Goal: Information Seeking & Learning: Learn about a topic

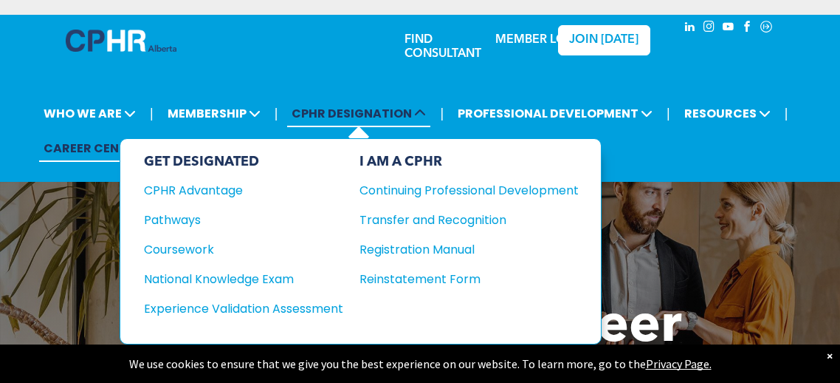
click at [419, 117] on icon at bounding box center [420, 113] width 12 height 12
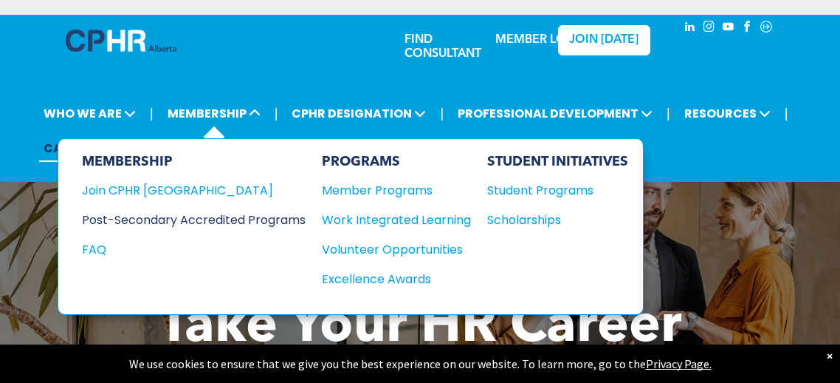
click at [212, 215] on div "Post-Secondary Accredited Programs" at bounding box center [183, 219] width 202 height 18
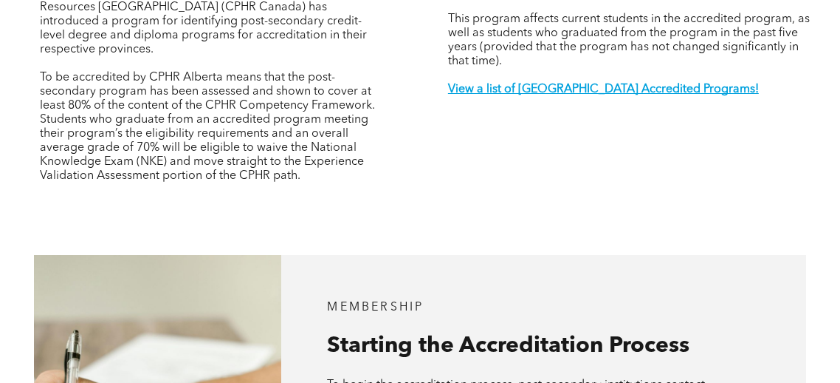
scroll to position [626, 0]
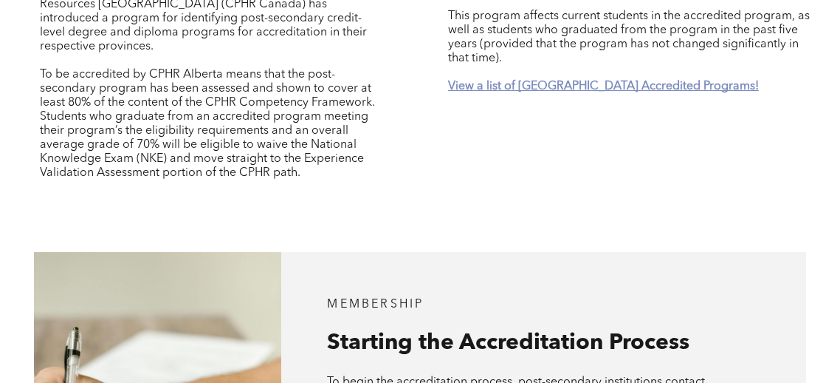
click at [540, 92] on strong "View a list of [GEOGRAPHIC_DATA] Accredited Programs!" at bounding box center [603, 87] width 311 height 12
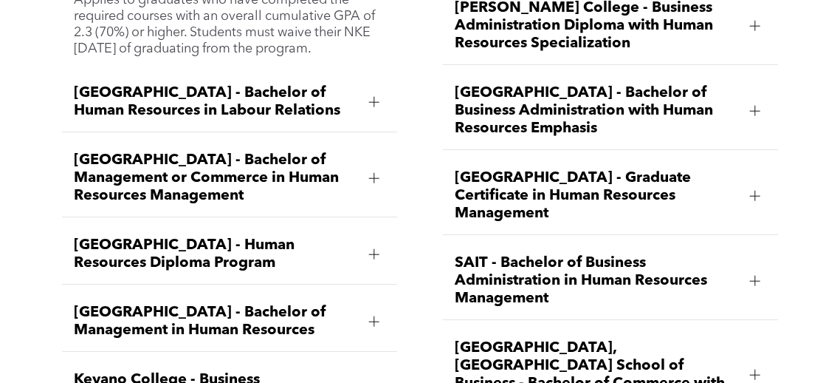
scroll to position [1962, 0]
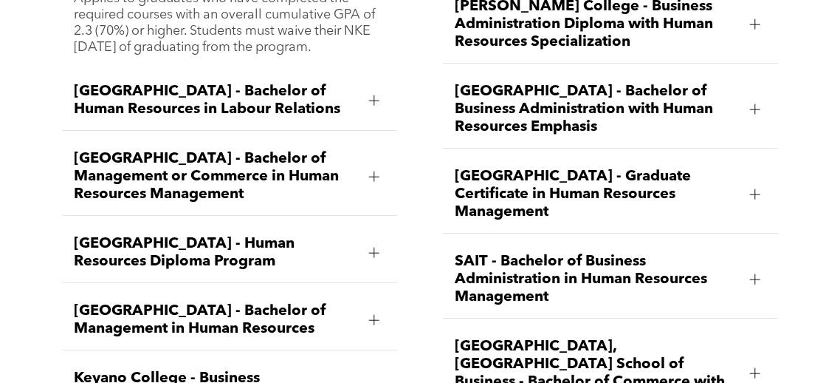
click at [369, 112] on div at bounding box center [374, 100] width 22 height 22
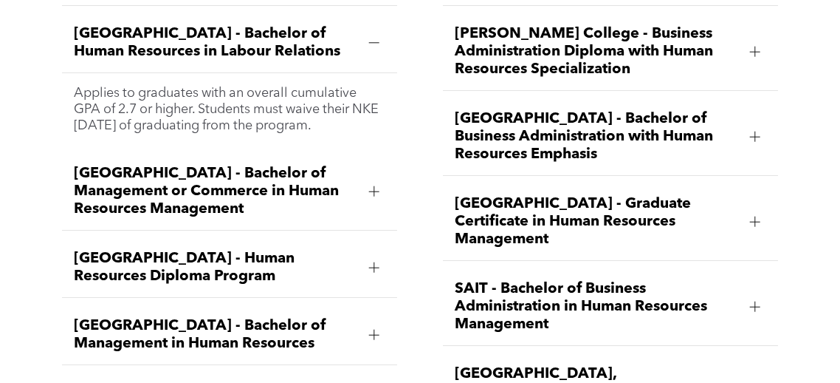
scroll to position [1930, 0]
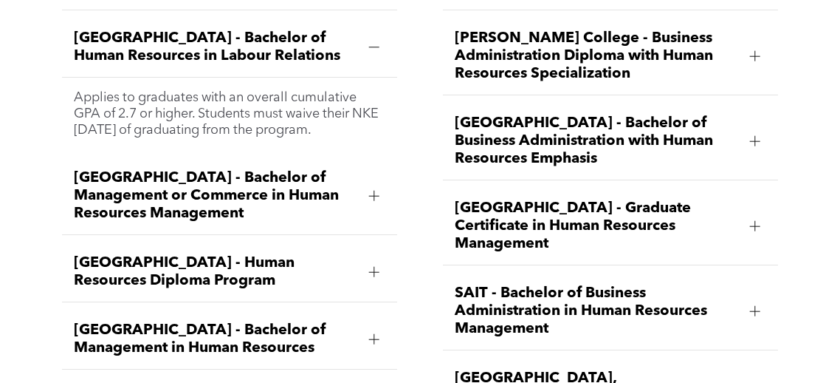
click at [394, 150] on div "Applies to graduates with an overall cumulative GPA of 2.7 or higher. Students …" at bounding box center [229, 114] width 335 height 72
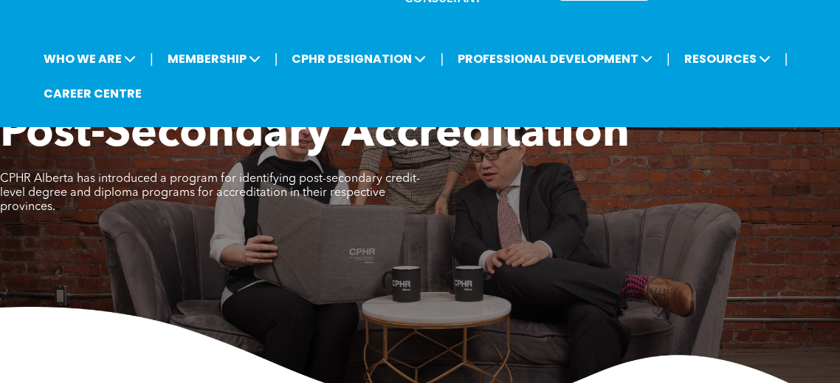
scroll to position [0, 0]
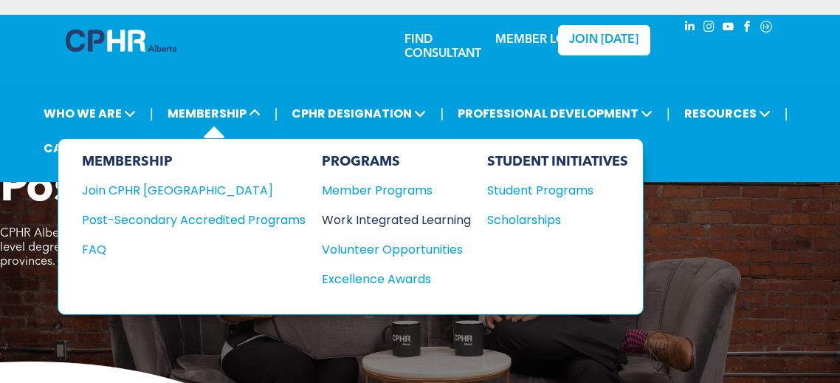
click at [382, 220] on div "Work Integrated Learning" at bounding box center [389, 219] width 134 height 18
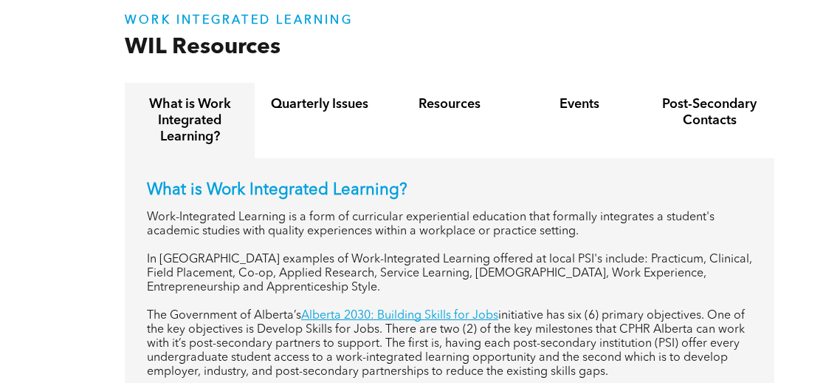
scroll to position [558, 0]
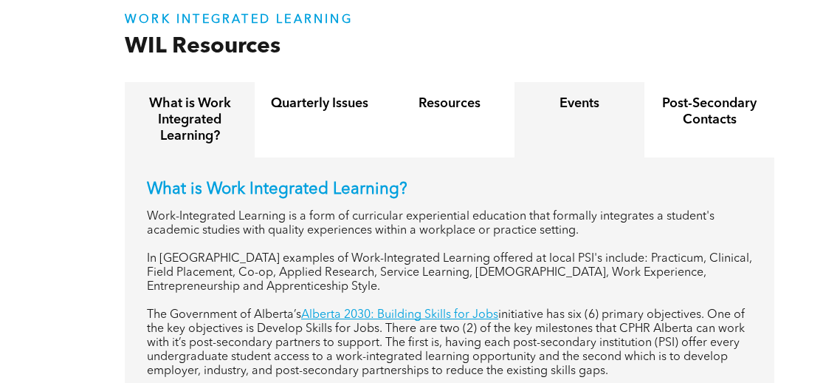
click at [569, 103] on h4 "Events" at bounding box center [579, 103] width 103 height 16
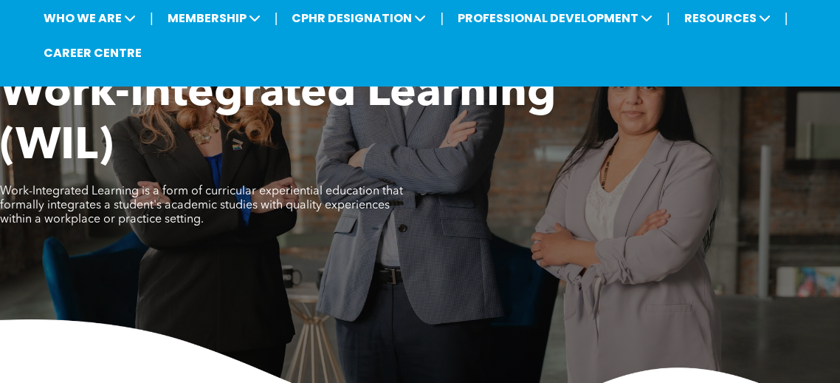
scroll to position [0, 0]
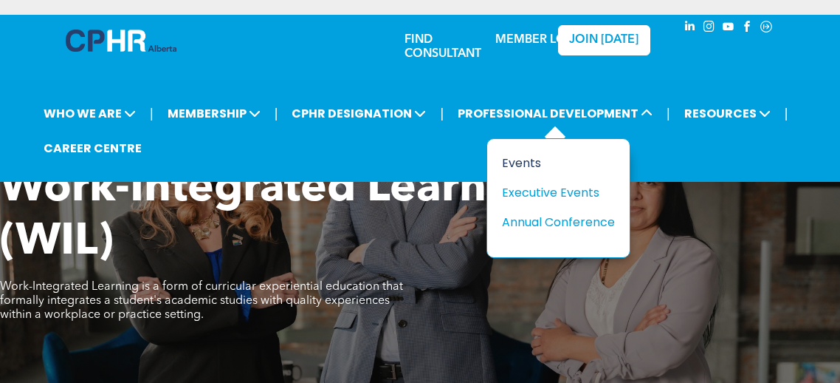
click at [521, 161] on div "Events" at bounding box center [553, 163] width 102 height 18
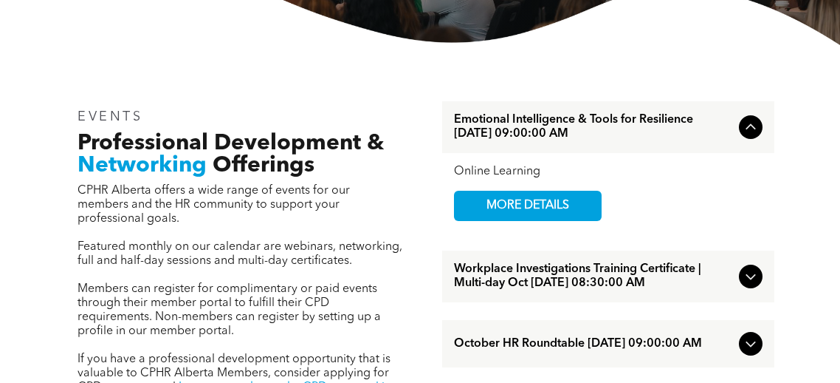
scroll to position [394, 0]
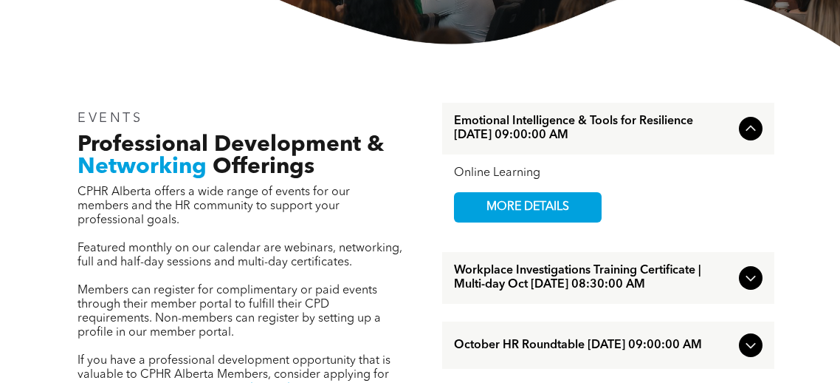
click at [560, 121] on span "Emotional Intelligence & Tools for Resilience October/01/2025 09:00:00 AM" at bounding box center [593, 128] width 279 height 28
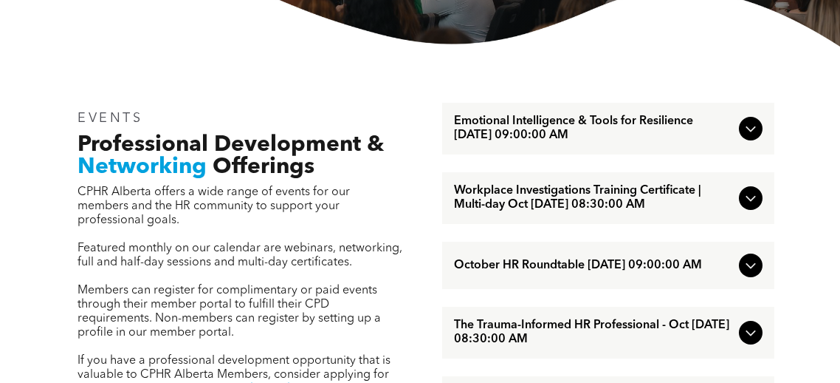
click at [560, 121] on span "Emotional Intelligence & Tools for Resilience October/01/2025 09:00:00 AM" at bounding box center [593, 128] width 279 height 28
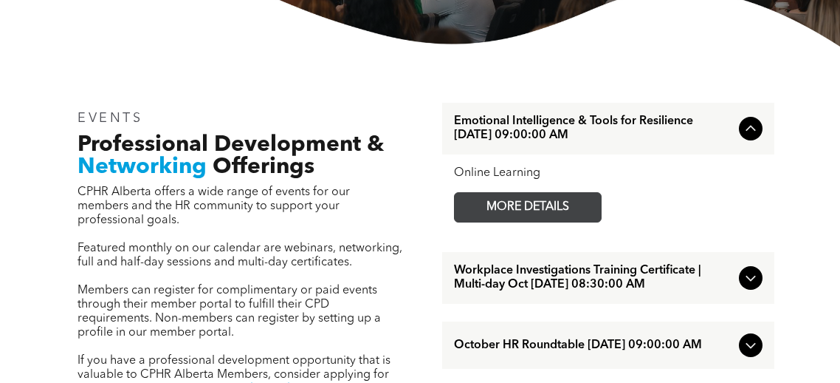
click at [544, 205] on span "MORE DETAILS" at bounding box center [528, 207] width 117 height 29
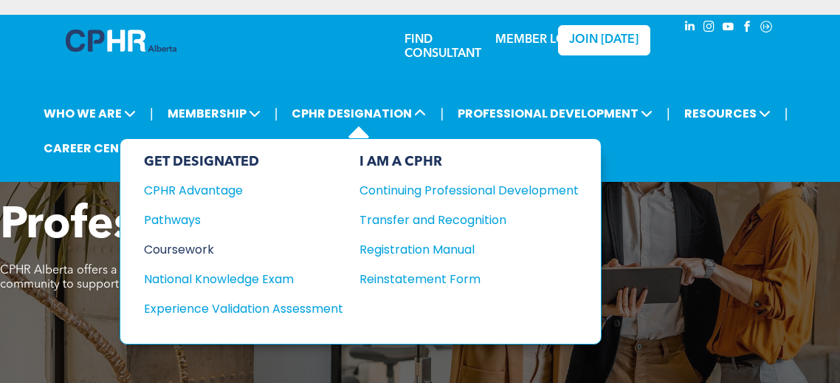
click at [194, 248] on div "Coursework" at bounding box center [233, 249] width 179 height 18
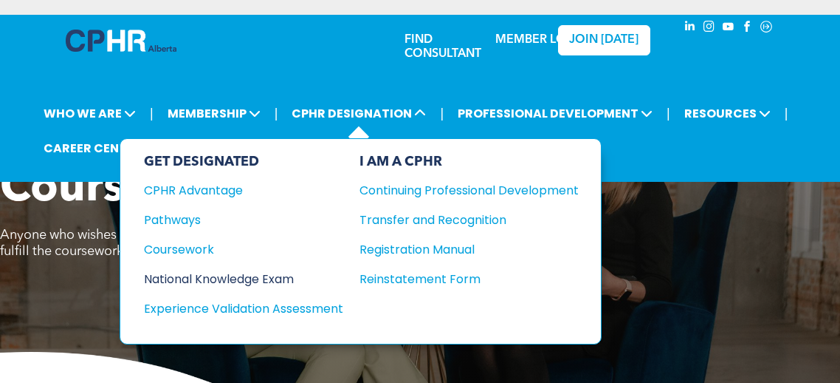
click at [256, 278] on div "National Knowledge Exam" at bounding box center [233, 279] width 179 height 18
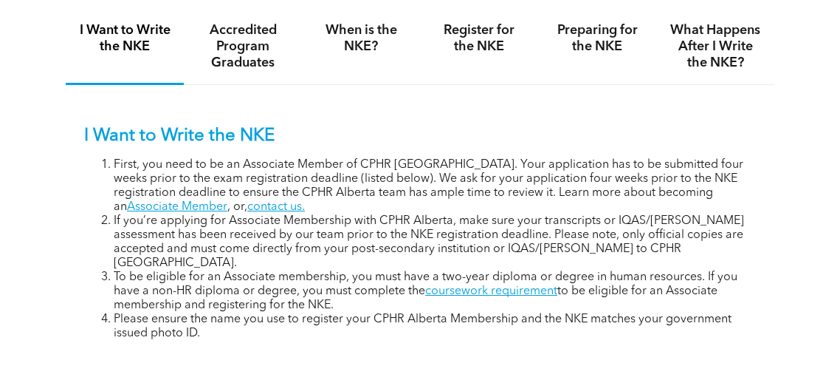
scroll to position [953, 0]
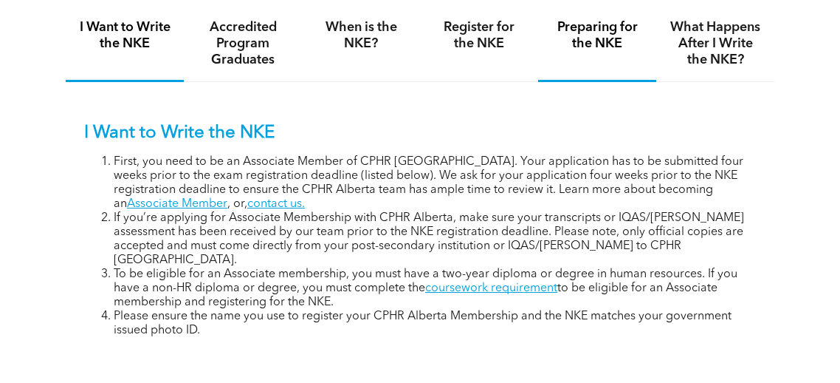
click at [588, 52] on h4 "Preparing for the NKE" at bounding box center [598, 35] width 92 height 32
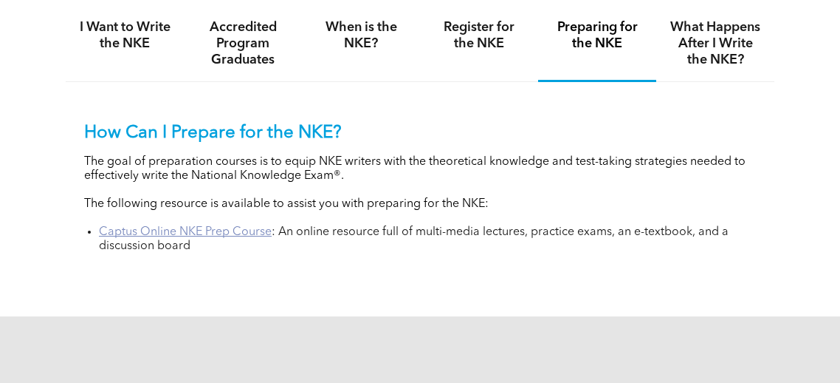
click at [212, 238] on link "Captus Online NKE Prep Course" at bounding box center [185, 232] width 173 height 12
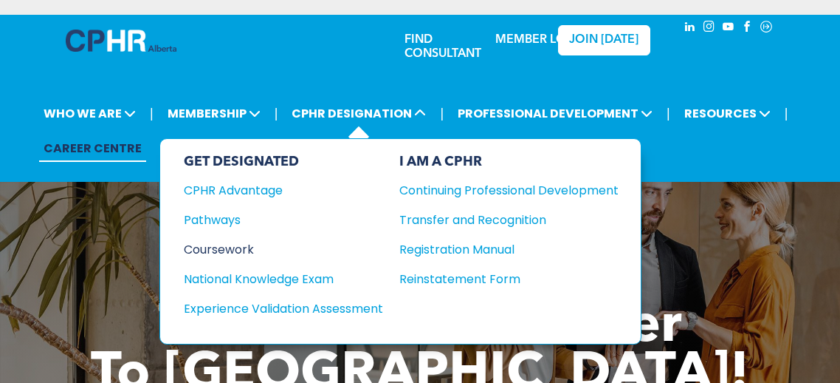
click at [233, 244] on div "Coursework" at bounding box center [273, 249] width 179 height 18
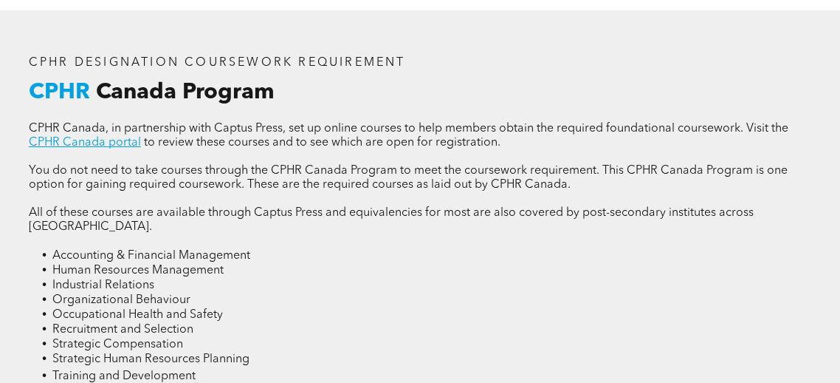
scroll to position [1844, 0]
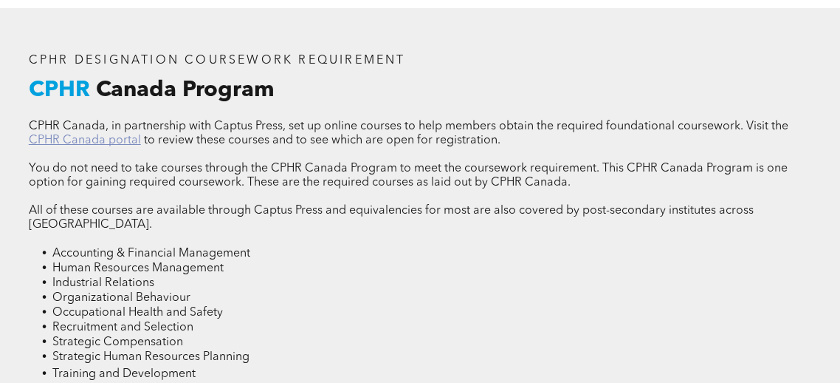
click at [92, 146] on link "CPHR Canada portal" at bounding box center [85, 140] width 112 height 12
